Goal: Information Seeking & Learning: Learn about a topic

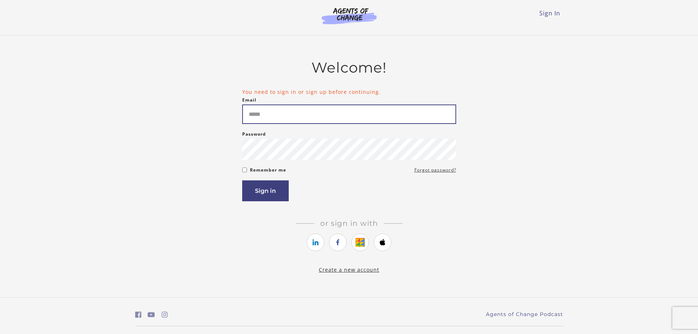
click at [262, 119] on input "Email" at bounding box center [349, 113] width 214 height 19
type input "**********"
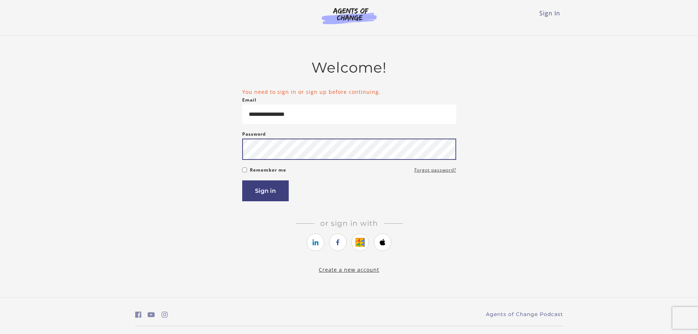
click at [242, 180] on button "Sign in" at bounding box center [265, 190] width 47 height 21
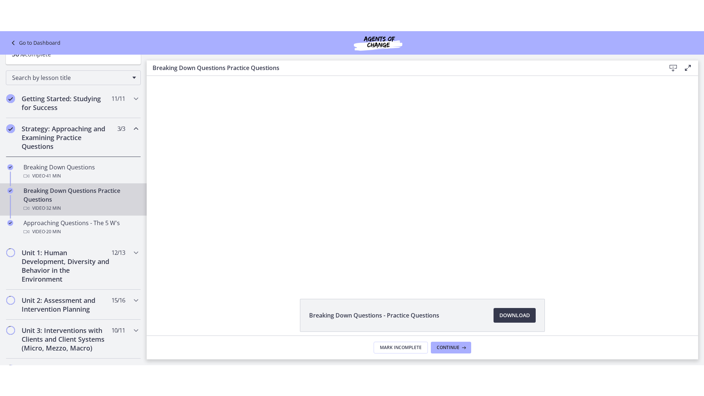
scroll to position [73, 0]
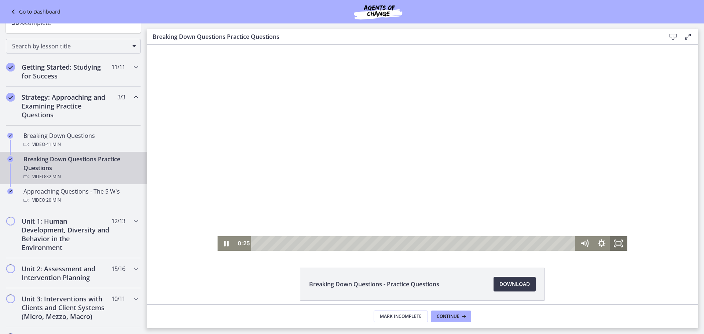
click at [619, 244] on rect "Fullscreen" at bounding box center [618, 243] width 5 height 3
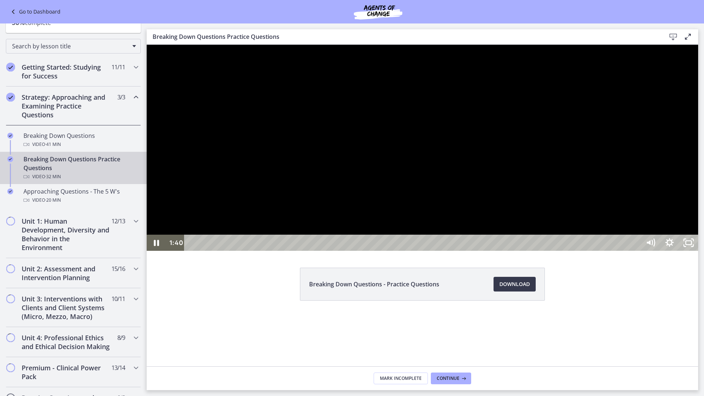
click at [688, 196] on div at bounding box center [422, 148] width 551 height 206
